Goal: Task Accomplishment & Management: Manage account settings

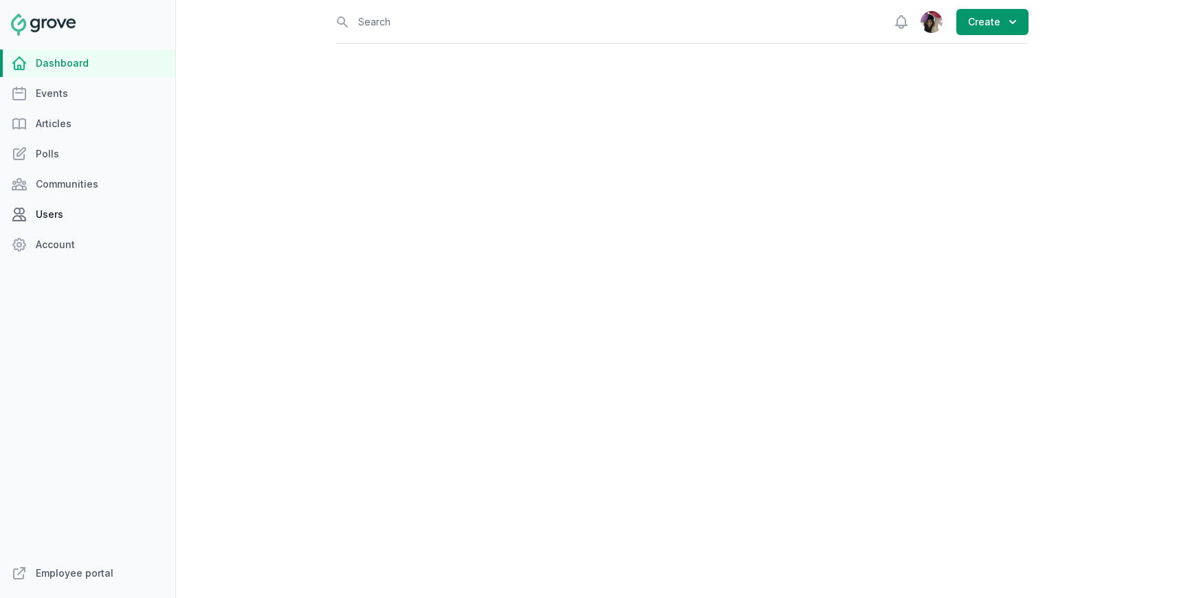
click at [60, 217] on link "Users" at bounding box center [87, 215] width 175 height 28
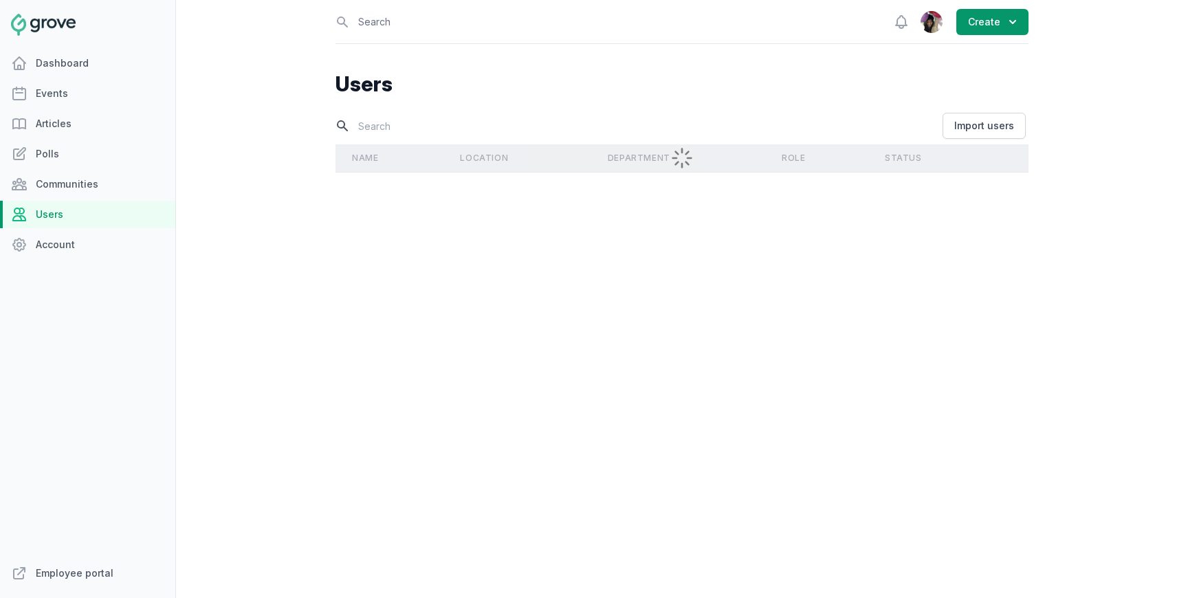
click at [393, 130] on input "text" at bounding box center [638, 126] width 604 height 24
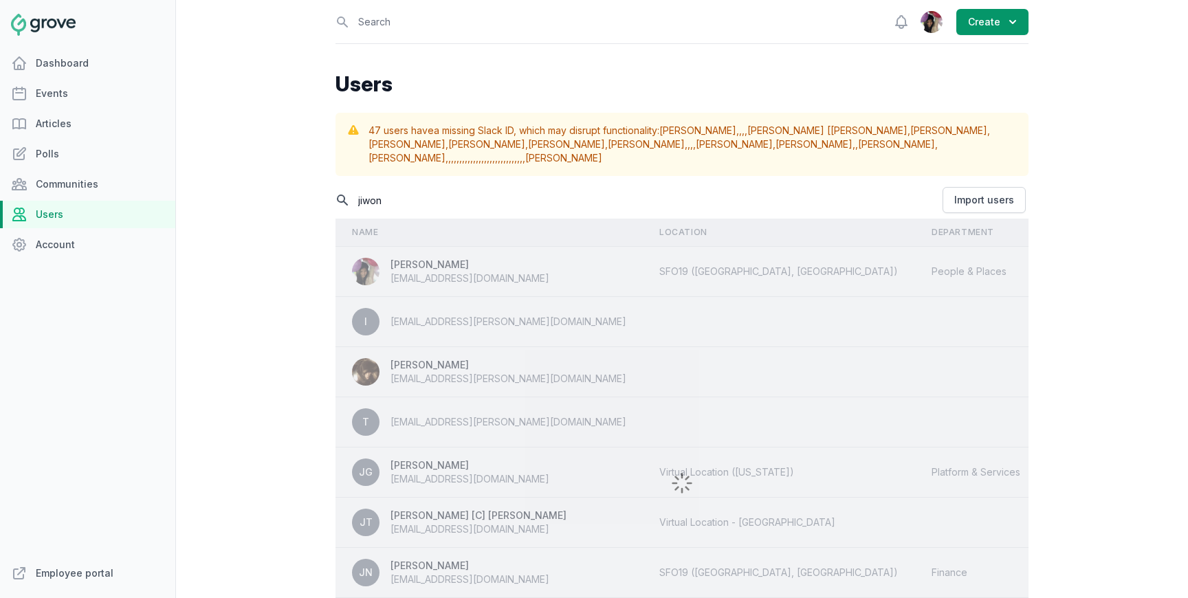
type input "jiwon"
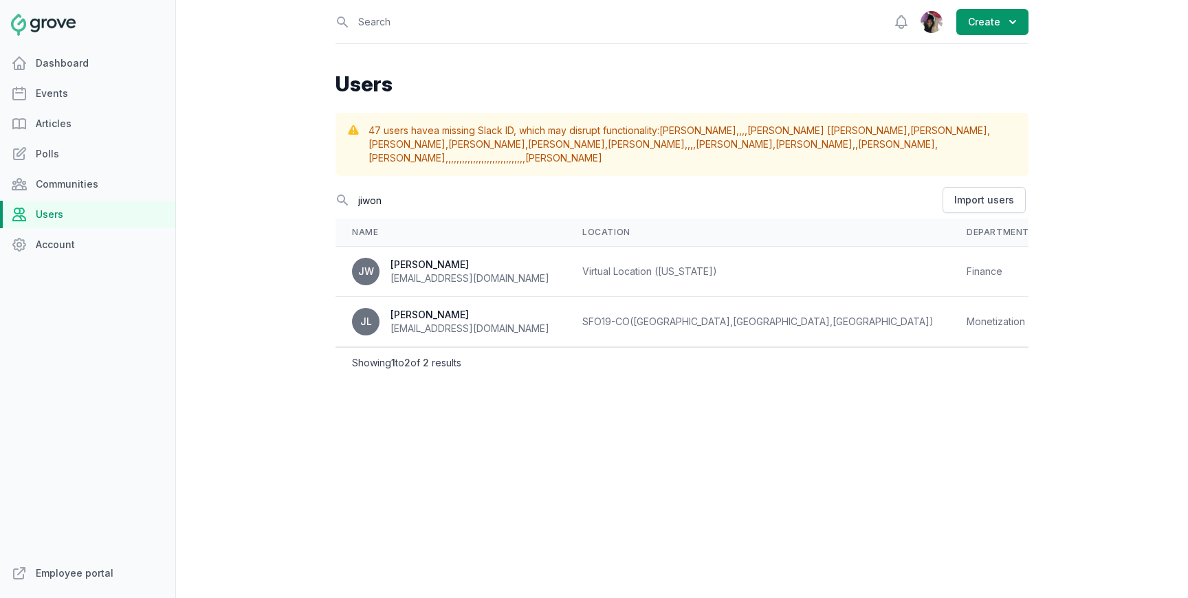
select select "Monetization"
select select "404"
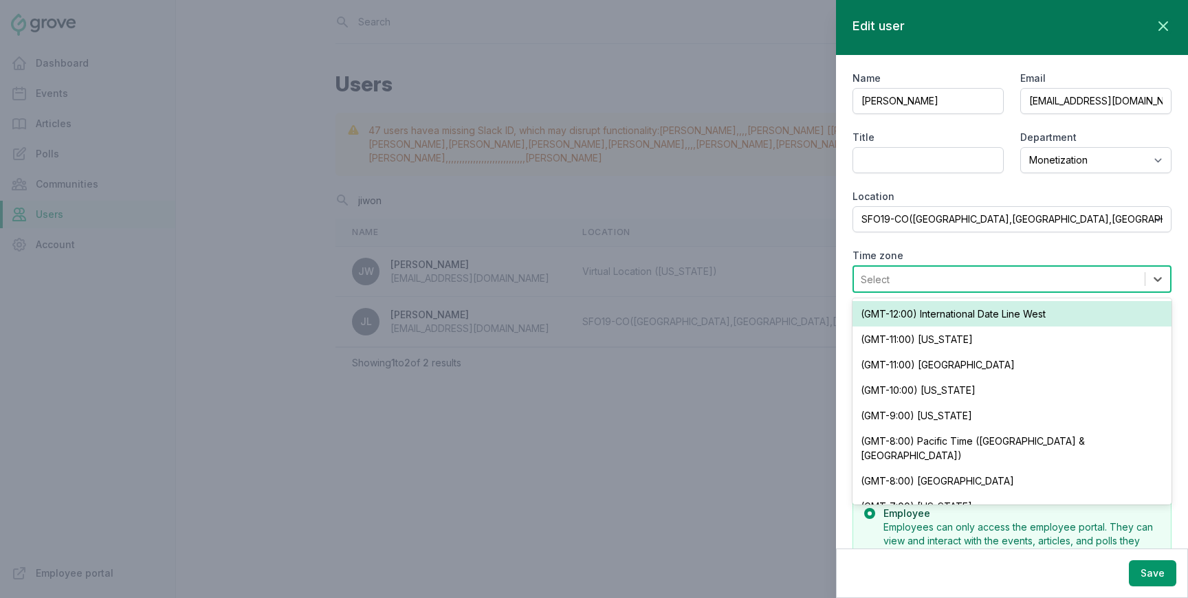
click at [1067, 283] on div "Select" at bounding box center [999, 279] width 291 height 25
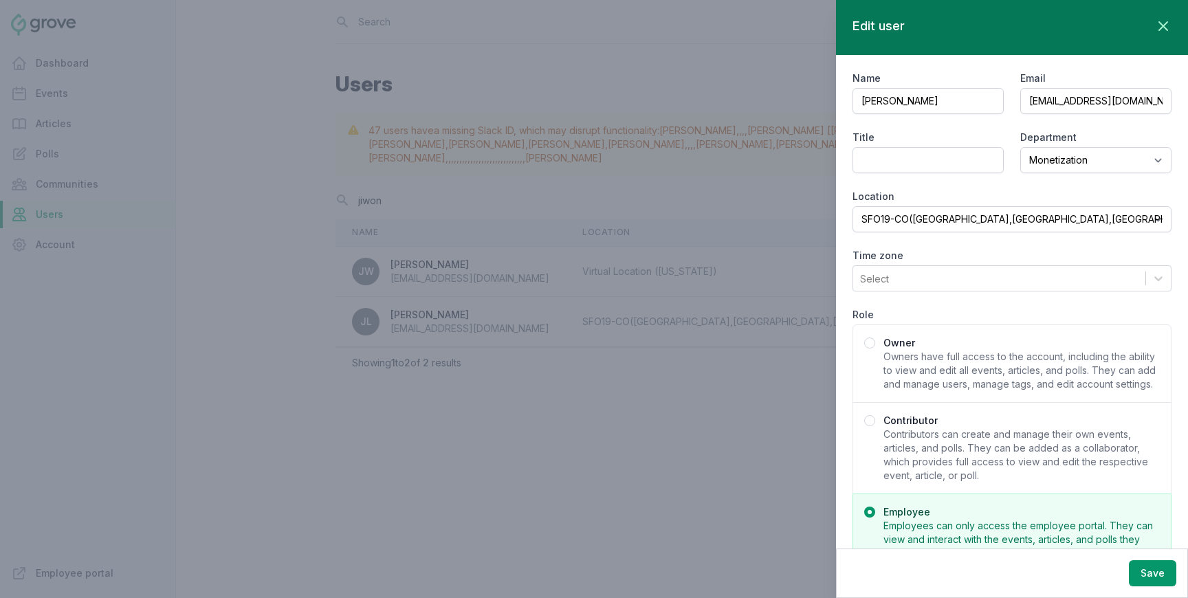
click at [1070, 256] on label "Time zone" at bounding box center [1012, 256] width 319 height 14
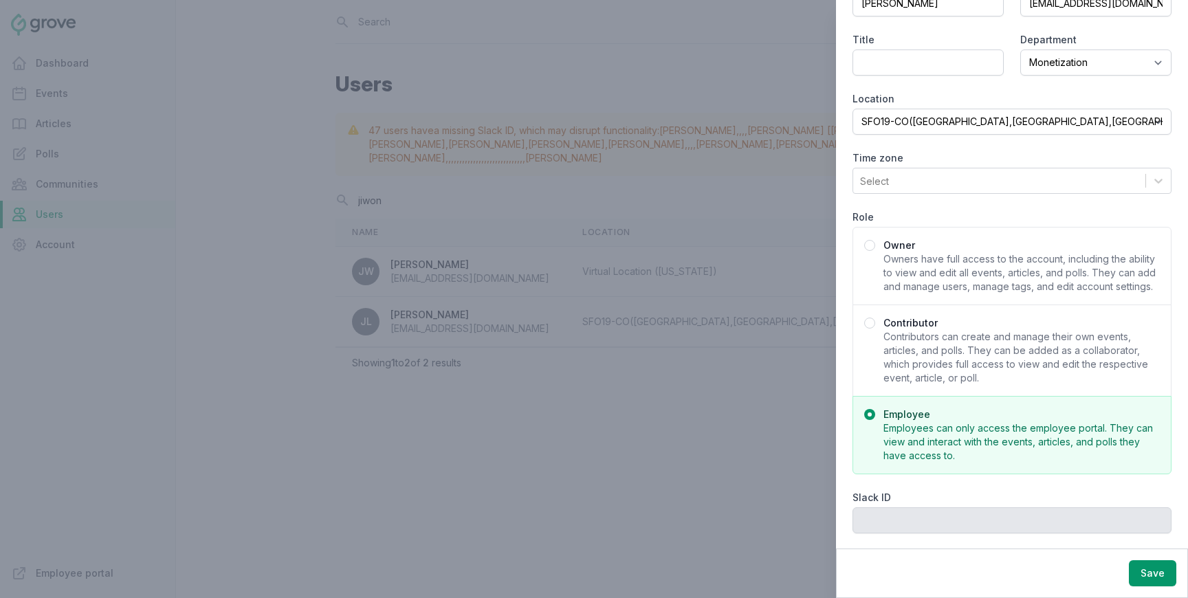
scroll to position [143, 0]
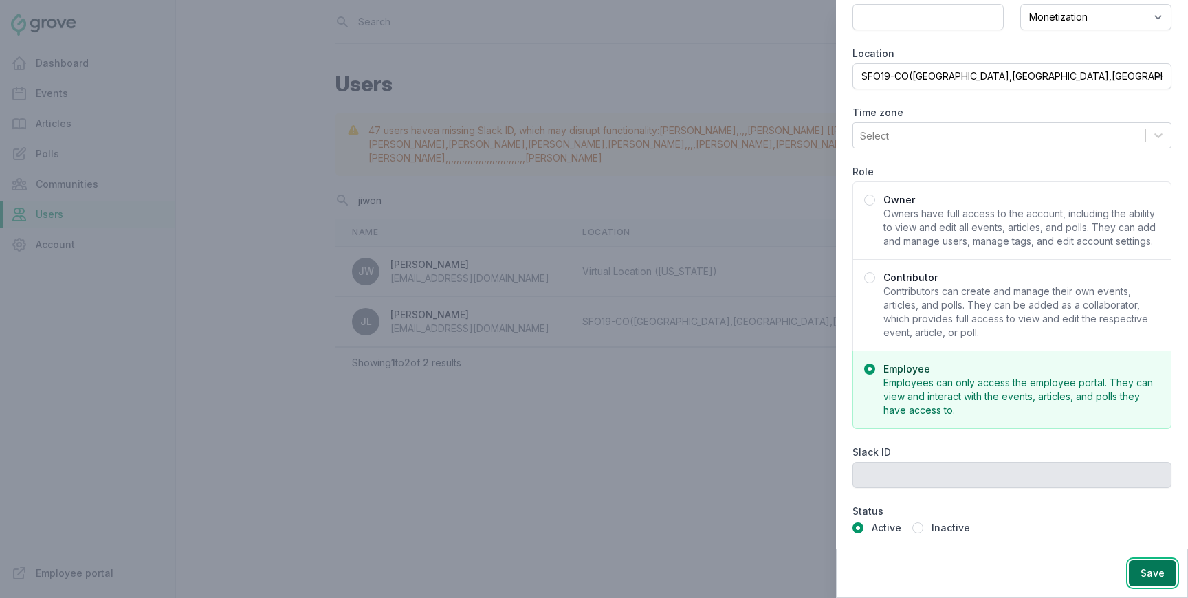
click at [1150, 567] on button "Save" at bounding box center [1152, 573] width 47 height 26
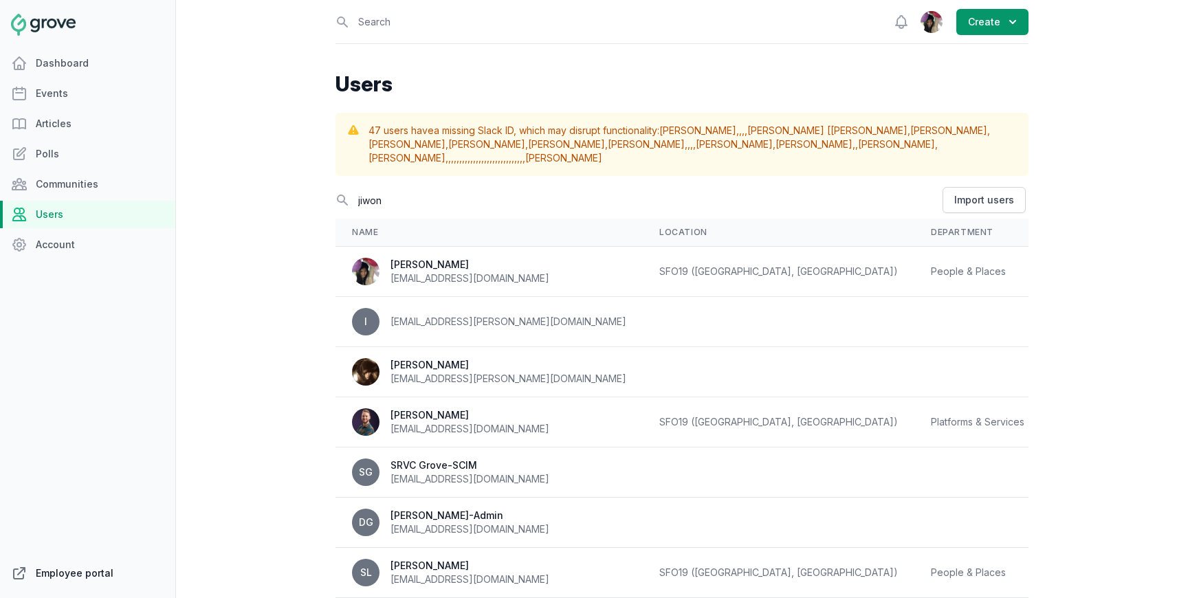
click at [84, 573] on link "Employee portal" at bounding box center [87, 574] width 175 height 28
